Goal: Browse casually: Explore the website without a specific task or goal

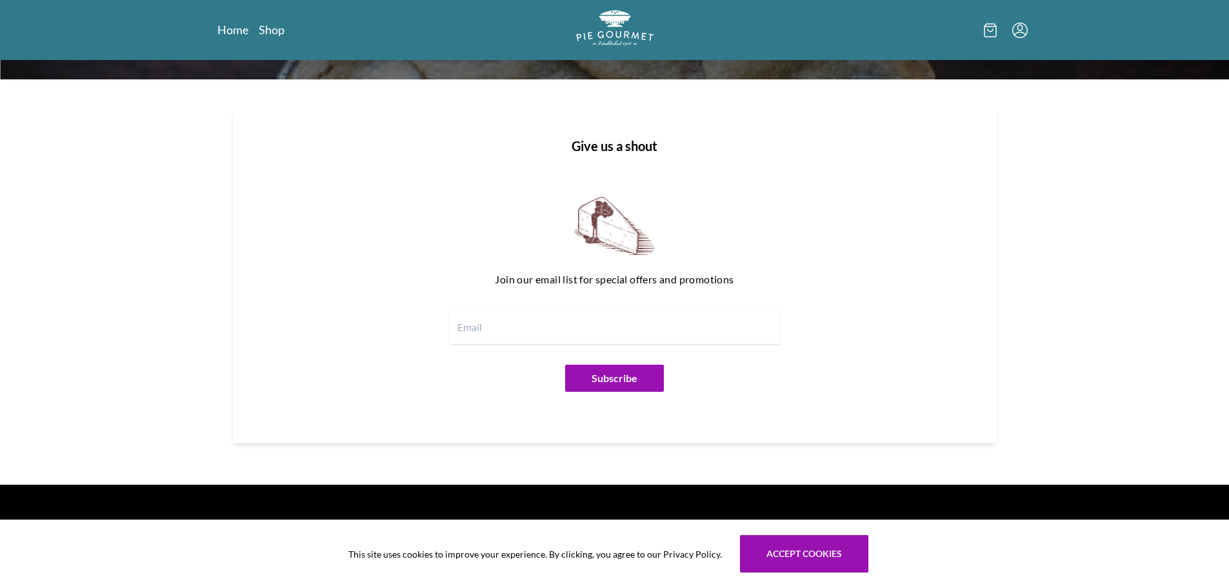
scroll to position [1226, 0]
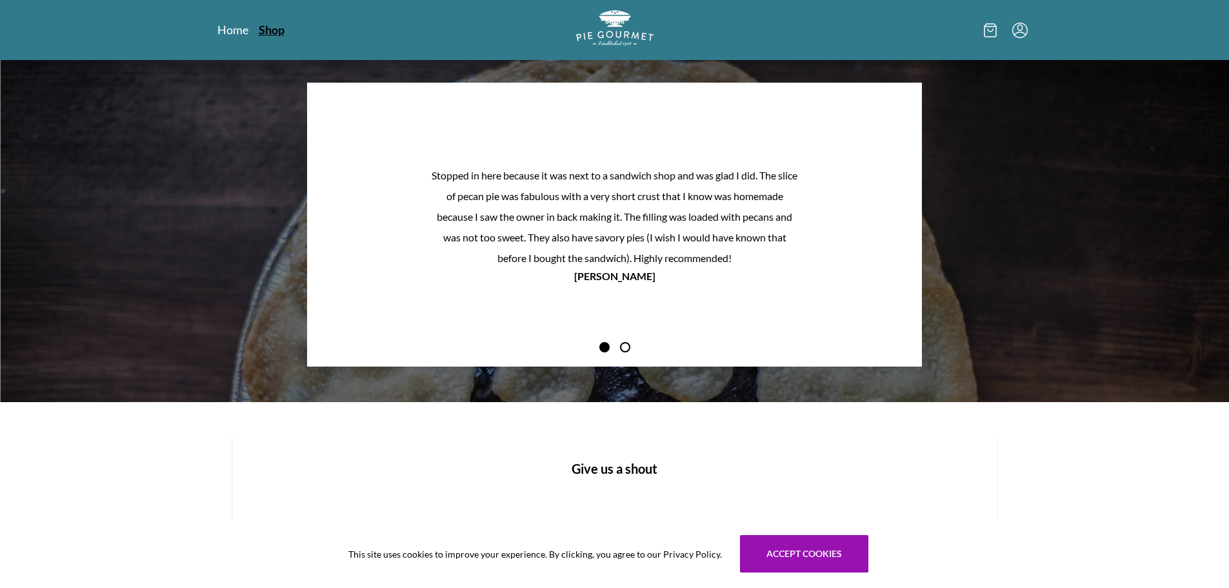
click at [270, 33] on link "Shop" at bounding box center [272, 29] width 26 height 15
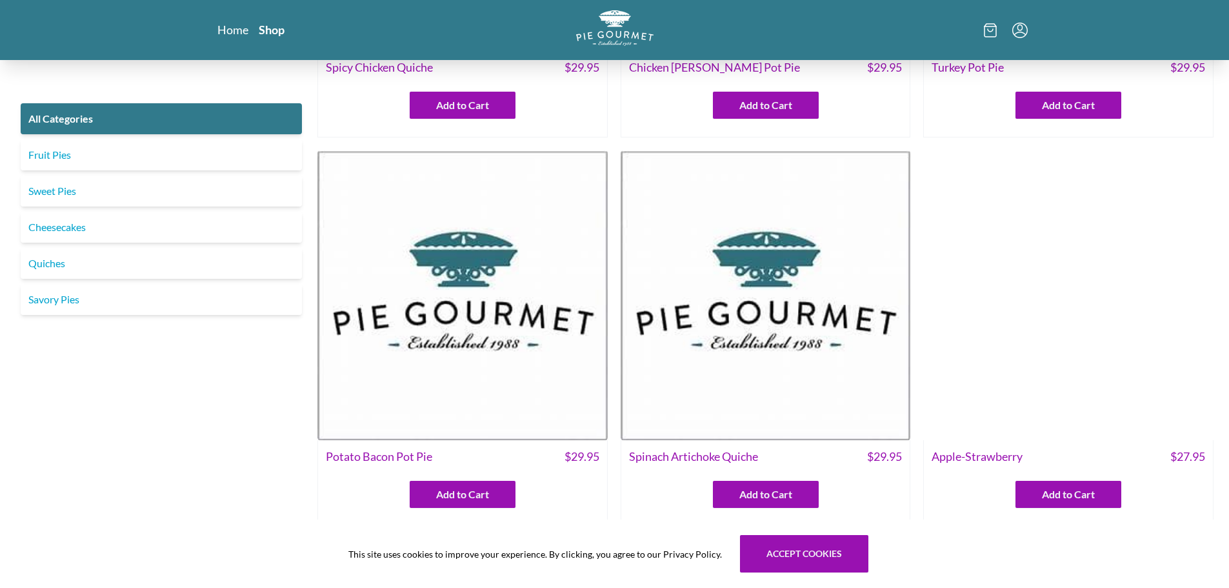
scroll to position [323, 0]
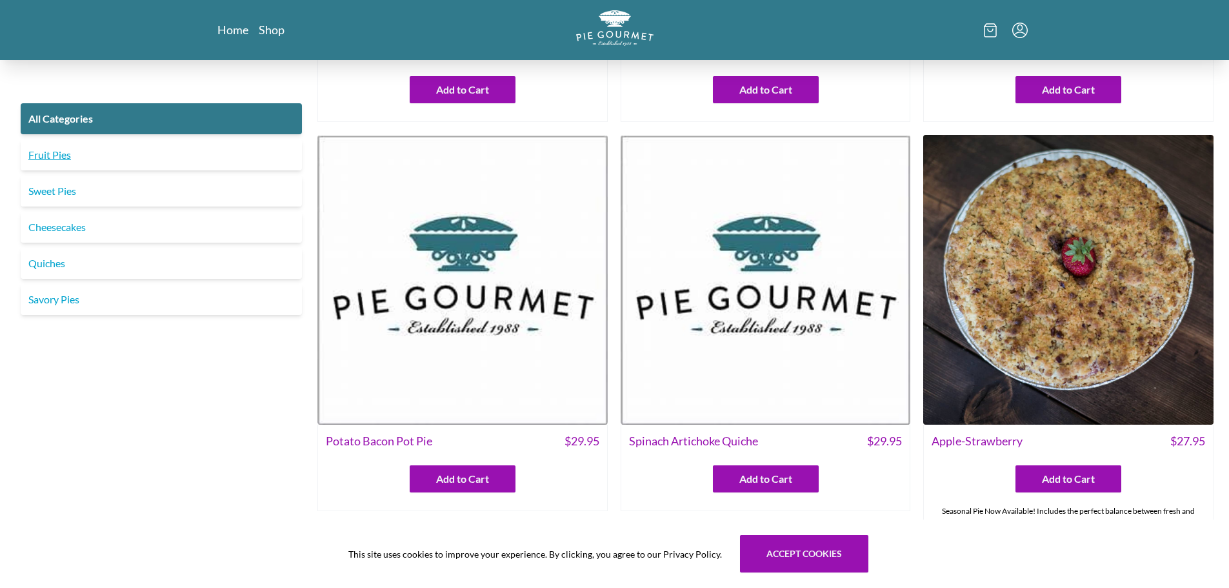
click at [60, 158] on link "Fruit Pies" at bounding box center [161, 154] width 281 height 31
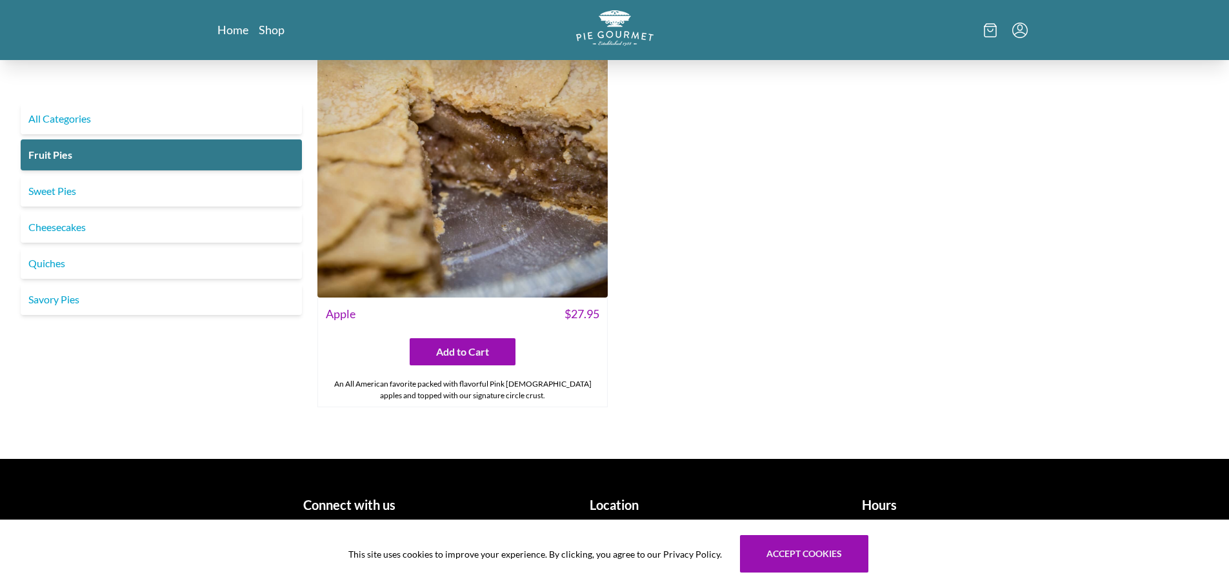
scroll to position [1756, 0]
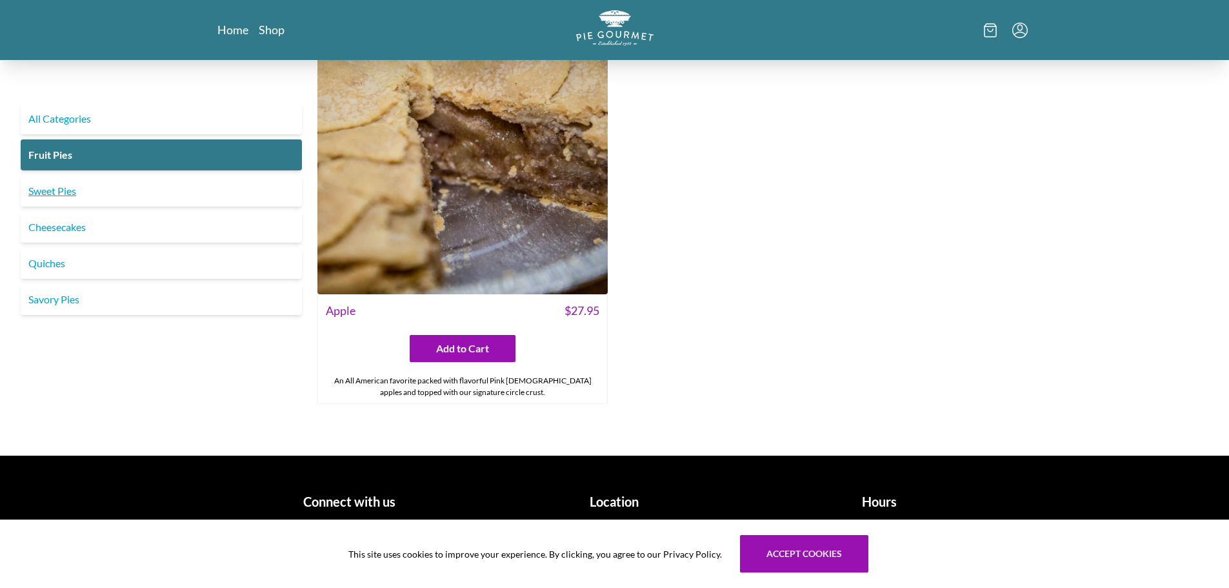
click at [68, 195] on link "Sweet Pies" at bounding box center [161, 190] width 281 height 31
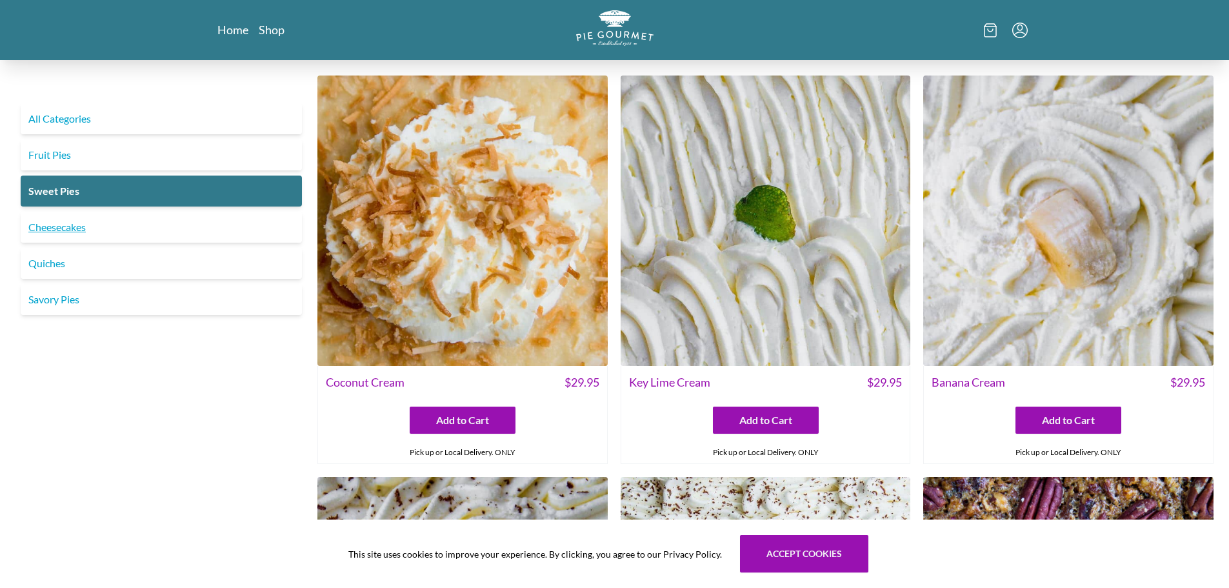
click at [63, 230] on link "Cheesecakes" at bounding box center [161, 227] width 281 height 31
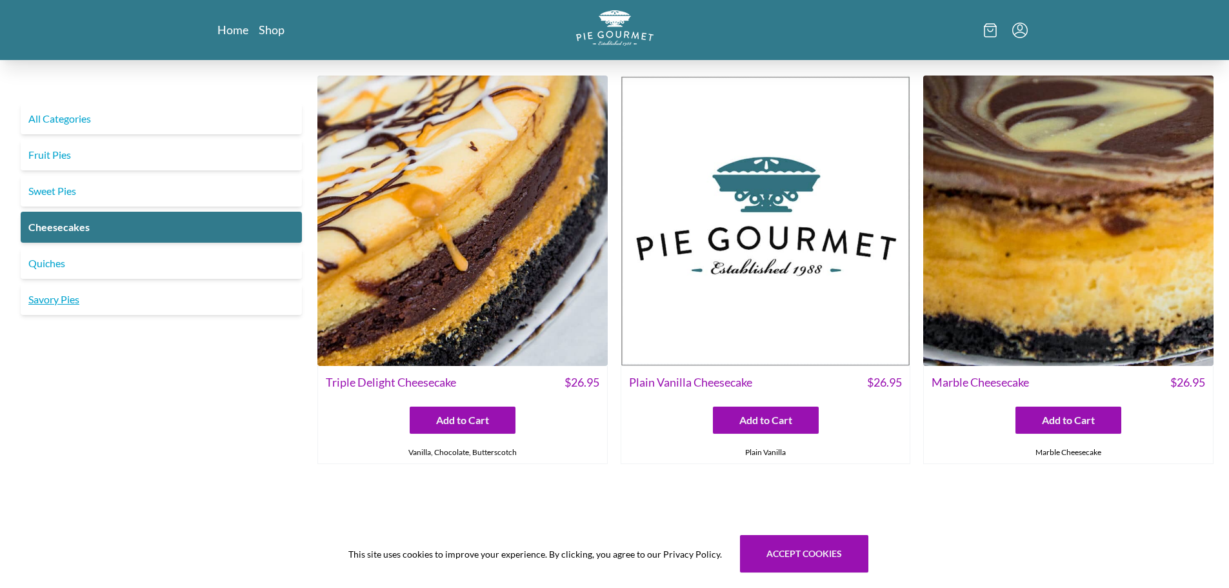
click at [51, 302] on link "Savory Pies" at bounding box center [161, 299] width 281 height 31
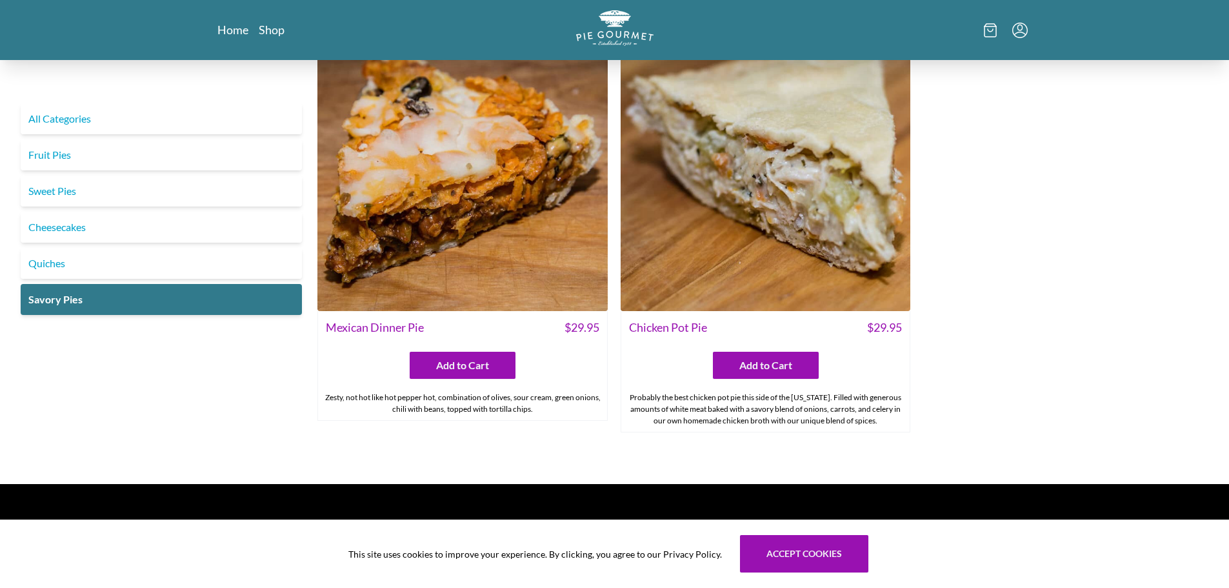
scroll to position [908, 0]
